Goal: Task Accomplishment & Management: Manage account settings

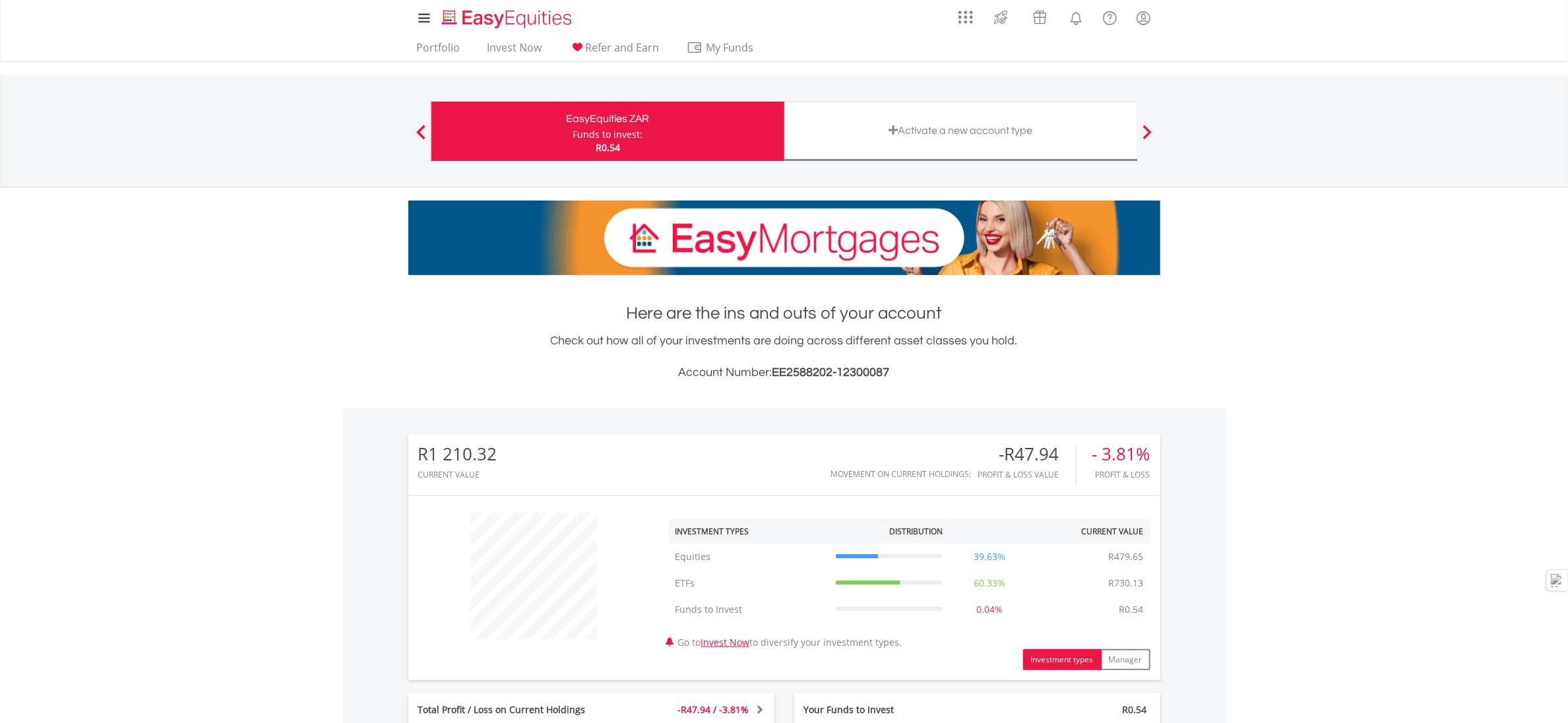
scroll to position [127, 251]
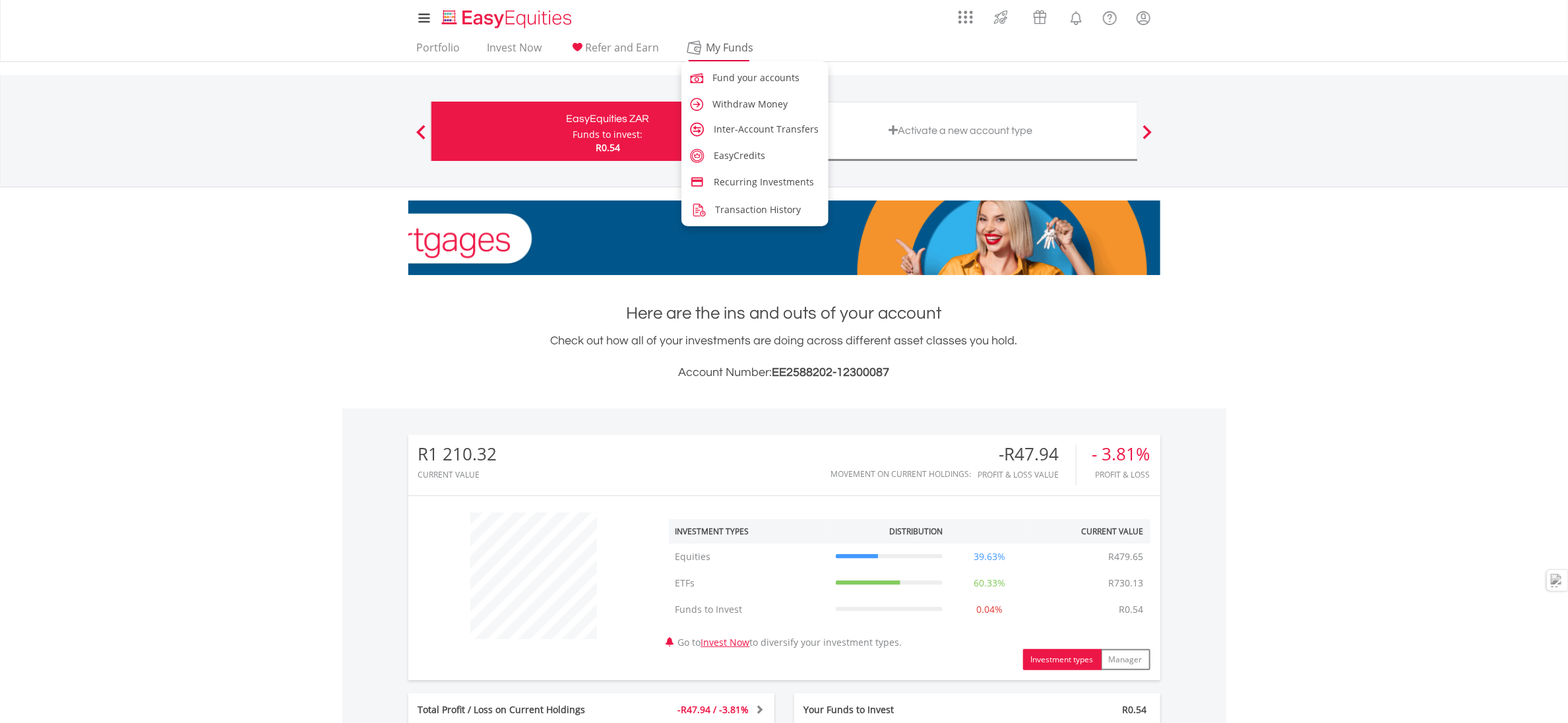
click at [723, 48] on span "My Funds" at bounding box center [730, 47] width 86 height 17
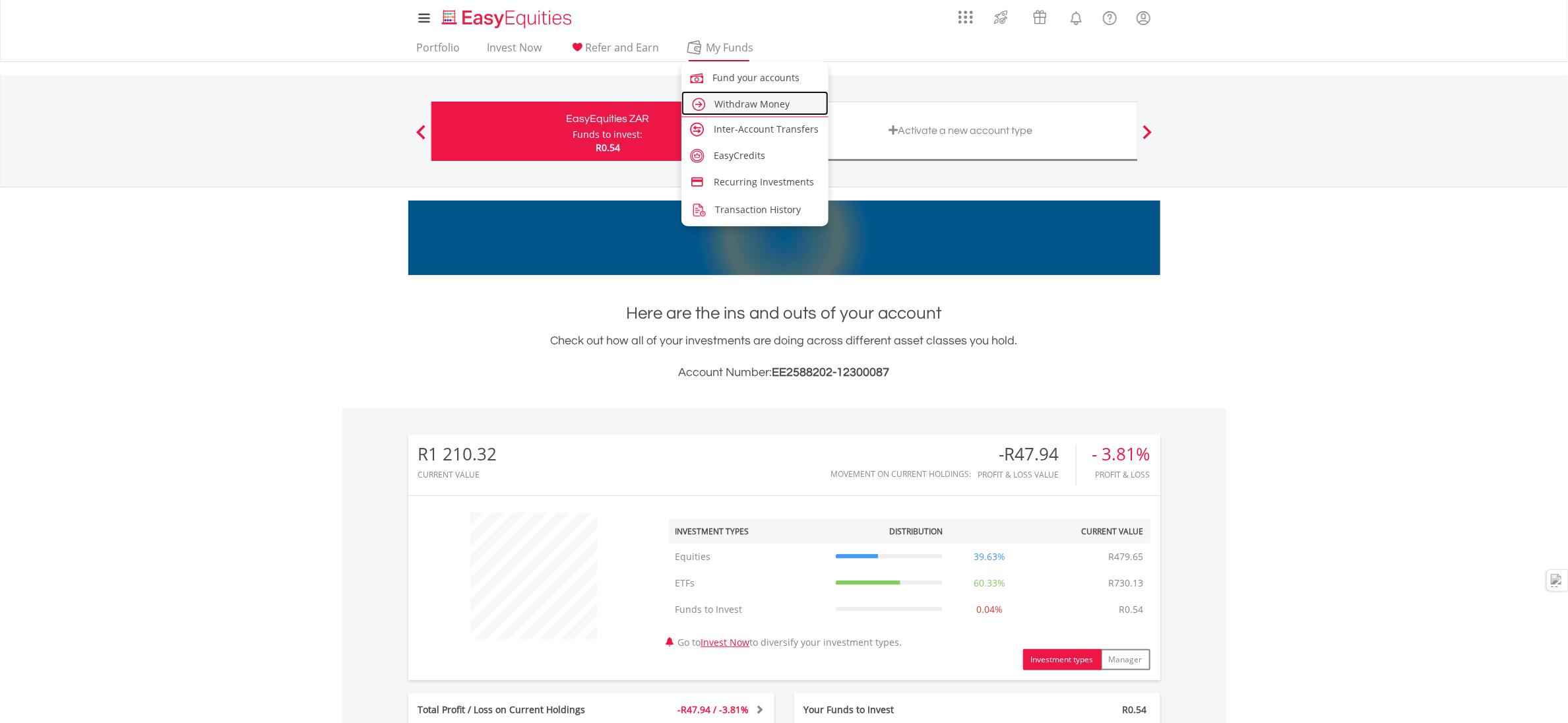
click at [737, 98] on span "Withdraw Money" at bounding box center [752, 104] width 75 height 13
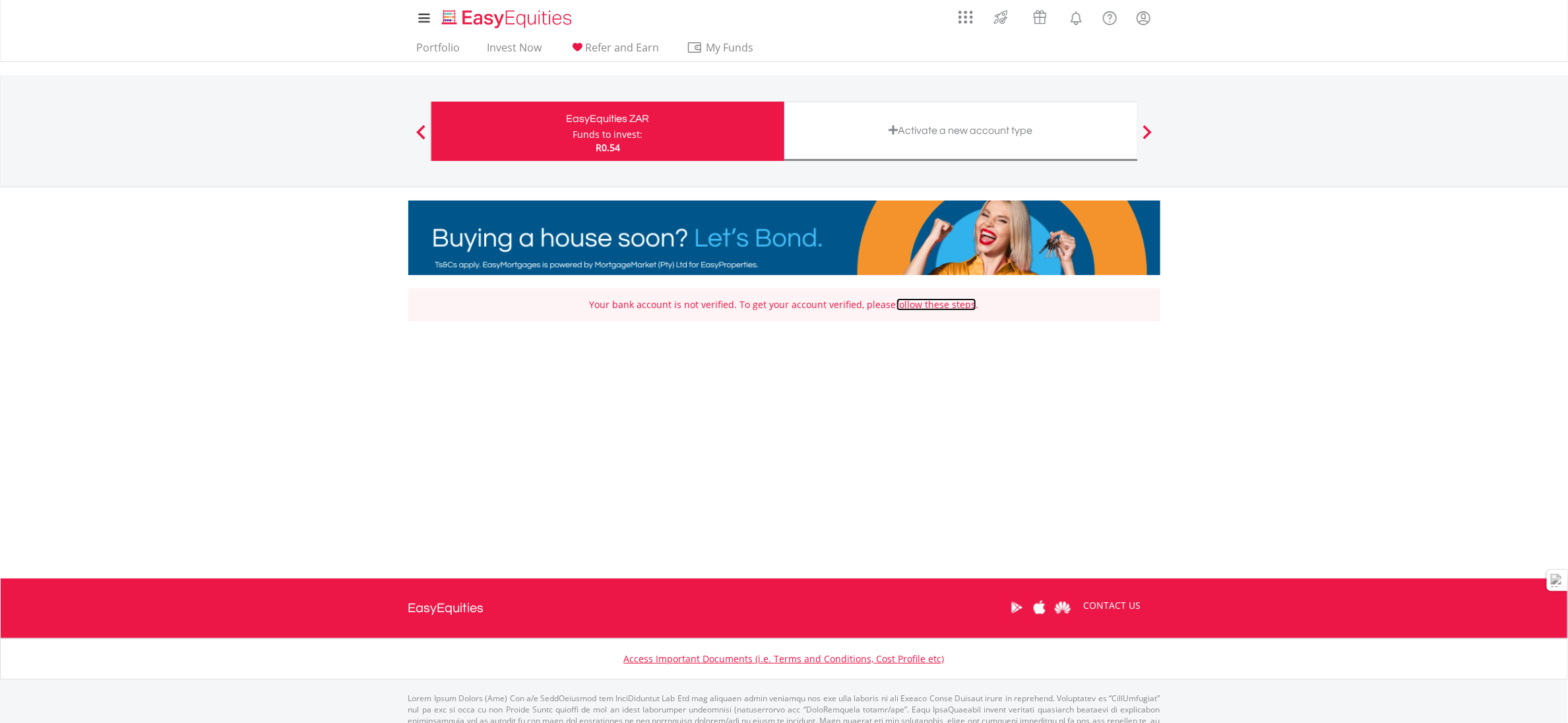
click at [951, 305] on link "follow these steps" at bounding box center [935, 305] width 80 height 13
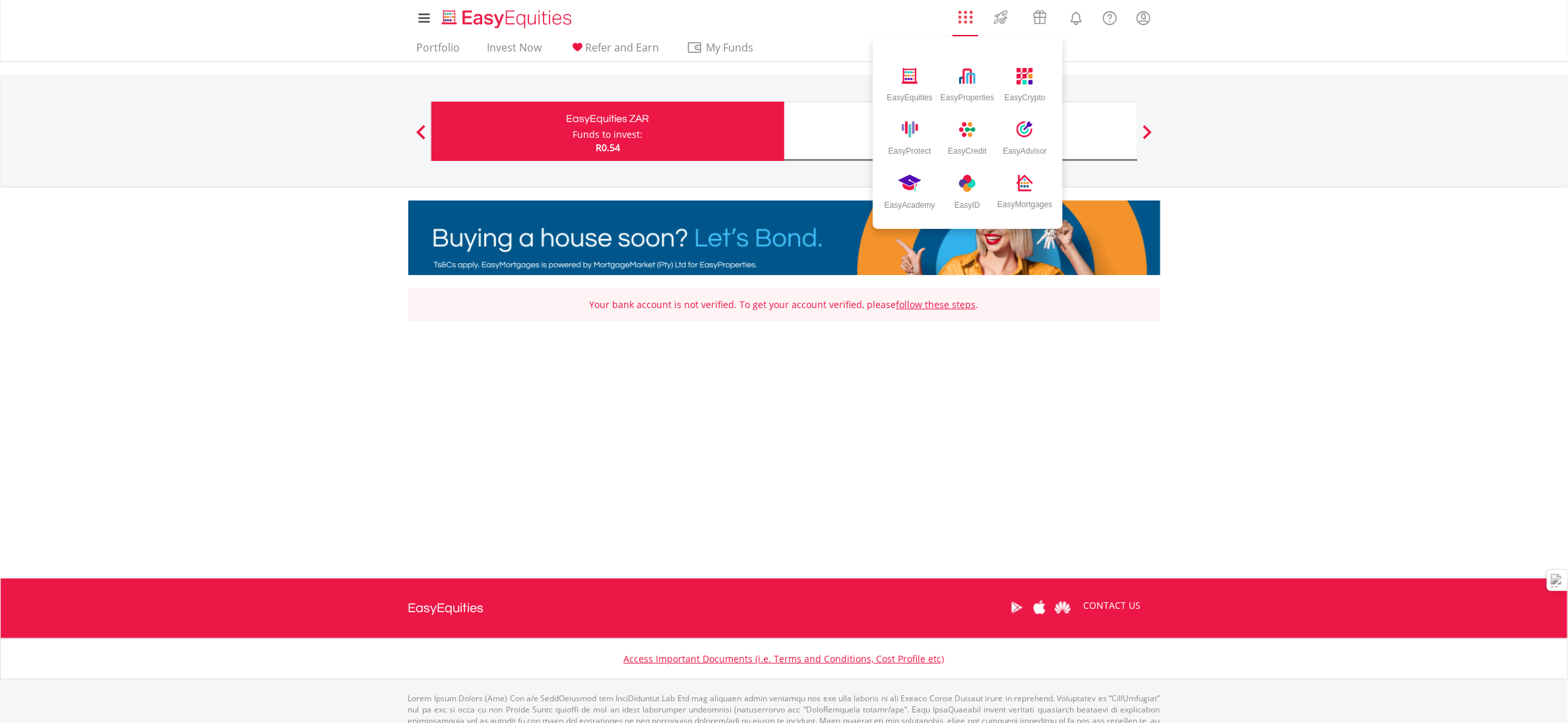
click at [964, 20] on img "AppsGrid" at bounding box center [965, 17] width 14 height 14
click at [1021, 66] on img at bounding box center [1025, 76] width 22 height 22
